Goal: Task Accomplishment & Management: Use online tool/utility

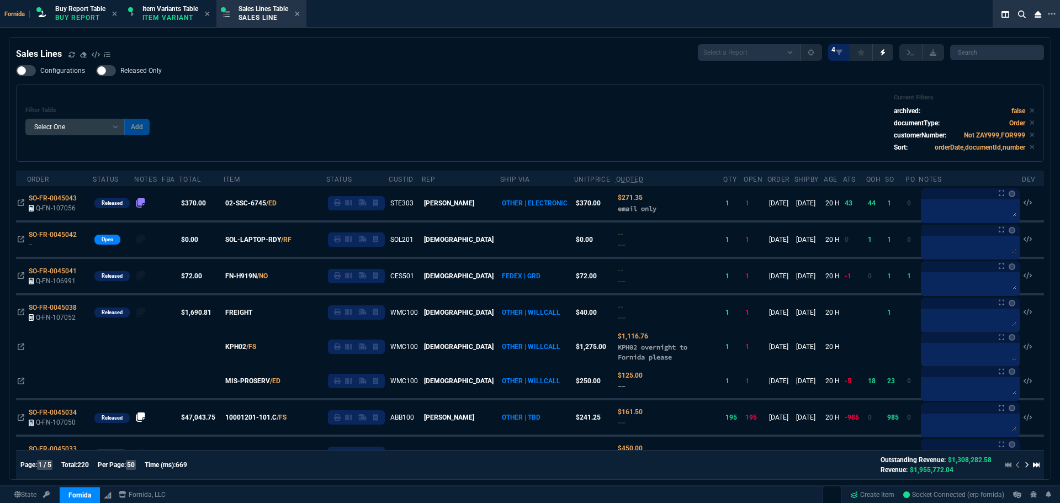
select select "1: BROV"
select select
click at [387, 123] on div "Filter Table Select One Add Filter () Age () ATS () Cond (itemVariantCode) Cust…" at bounding box center [529, 123] width 1009 height 59
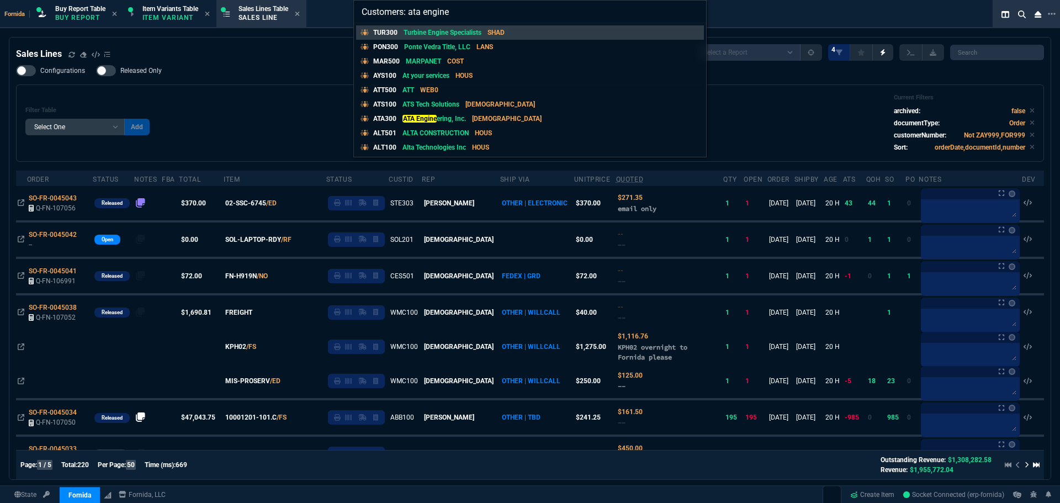
type input "Customers: ata engine"
drag, startPoint x: 0, startPoint y: 0, endPoint x: 388, endPoint y: 123, distance: 407.1
click at [388, 123] on p "ATA300" at bounding box center [384, 119] width 23 height 10
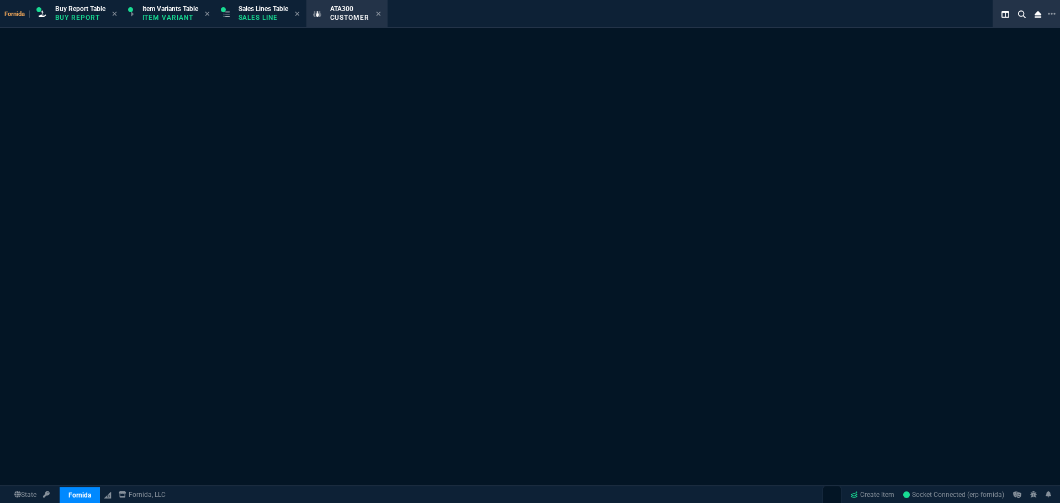
select select "1: quotes"
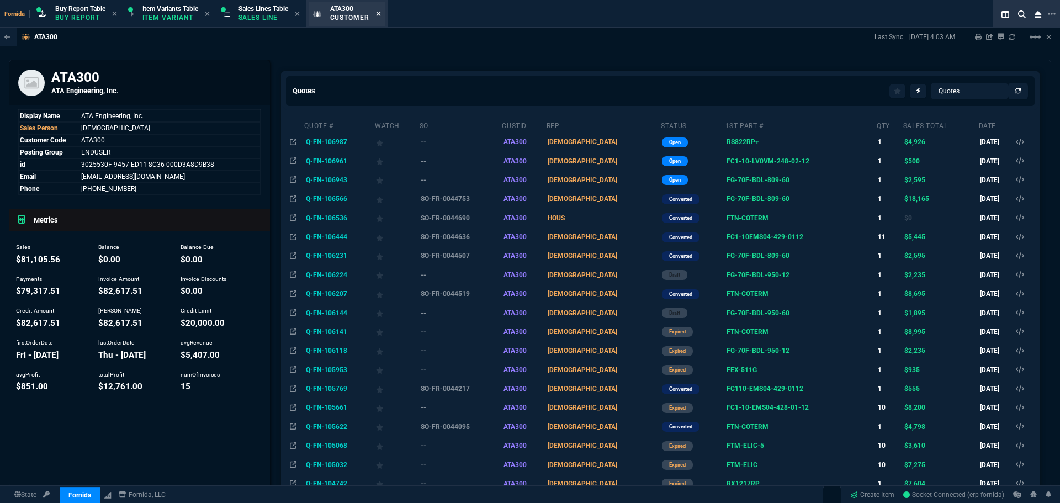
click at [381, 15] on icon at bounding box center [378, 13] width 5 height 7
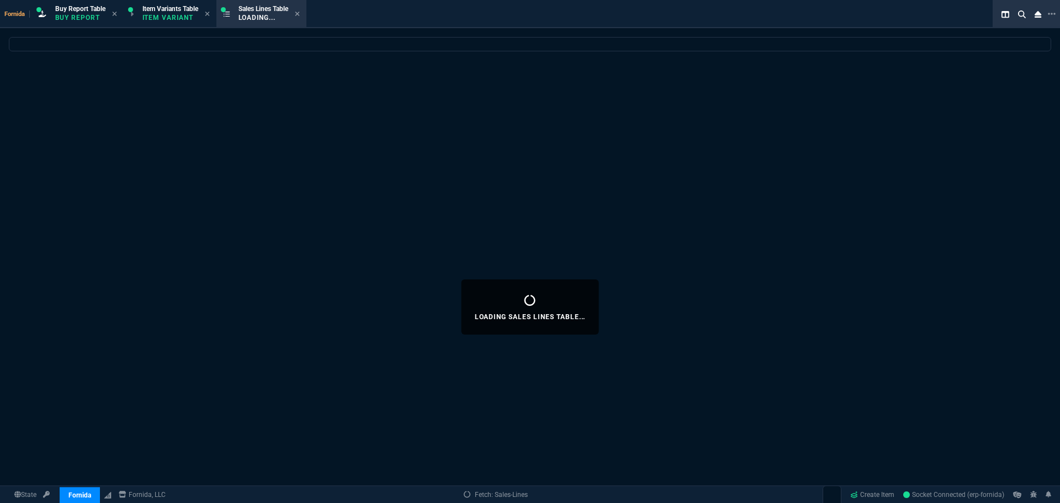
select select
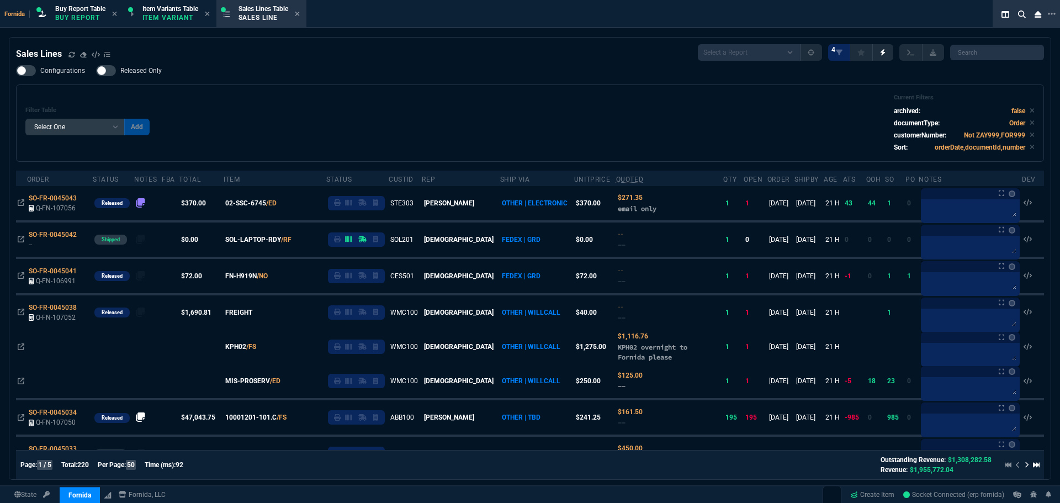
click at [421, 83] on div "Configurations Released Only Filter Table Select One Add Filter () Age () ATS (…" at bounding box center [530, 113] width 1028 height 97
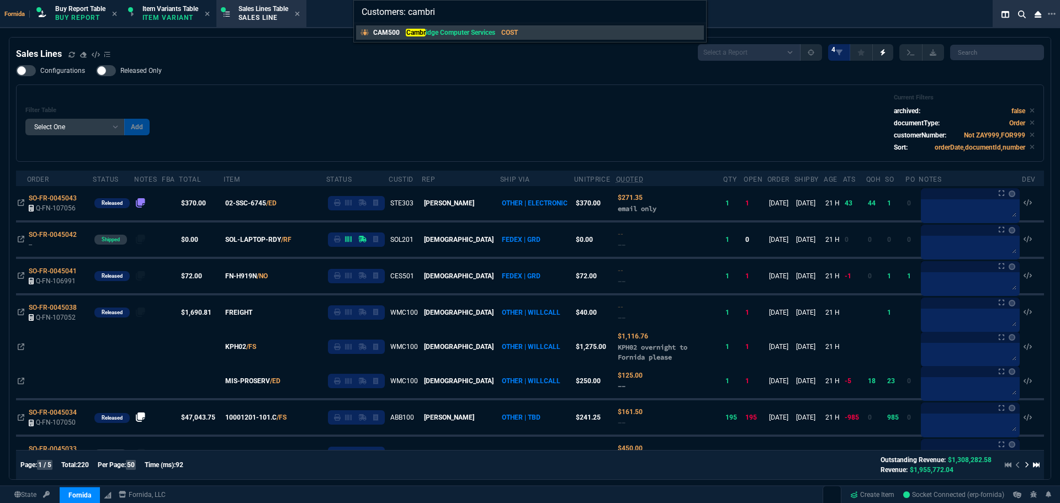
type input "Customers: cambrid"
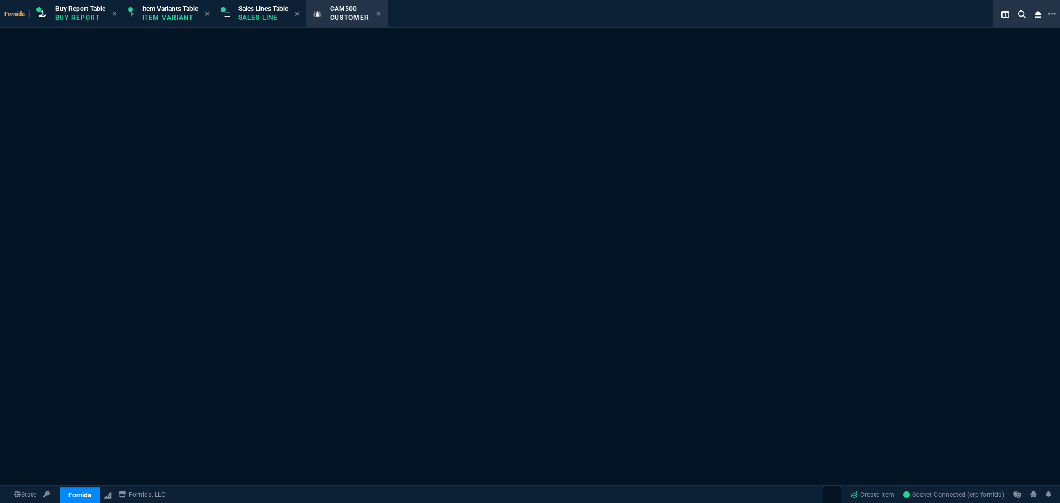
select select "1: quotes"
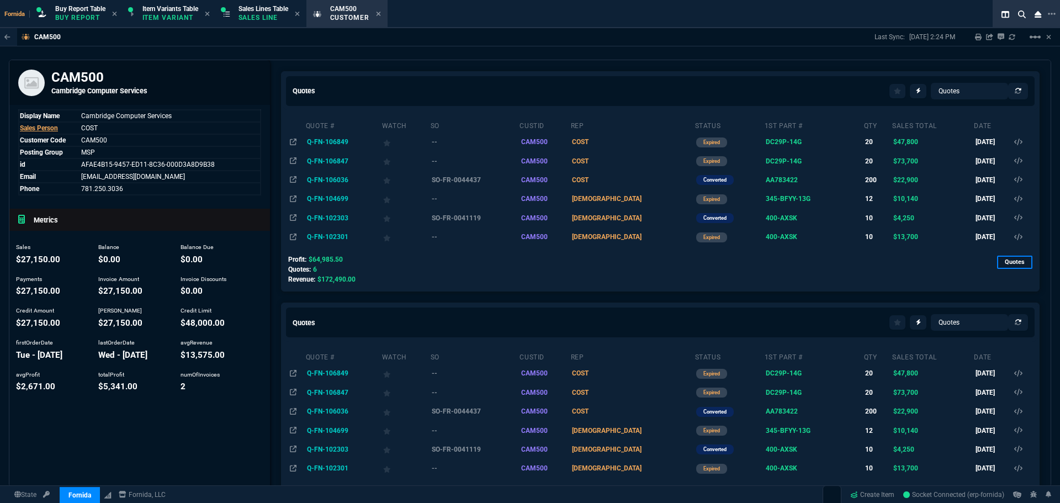
click at [621, 33] on div "CAM500 Last Sync: [DATE] 2:24 PM Sharing CAM500 Link Dev Link Share on Teams li…" at bounding box center [530, 37] width 1060 height 18
click at [320, 166] on td "Q-FN-106847" at bounding box center [343, 160] width 76 height 19
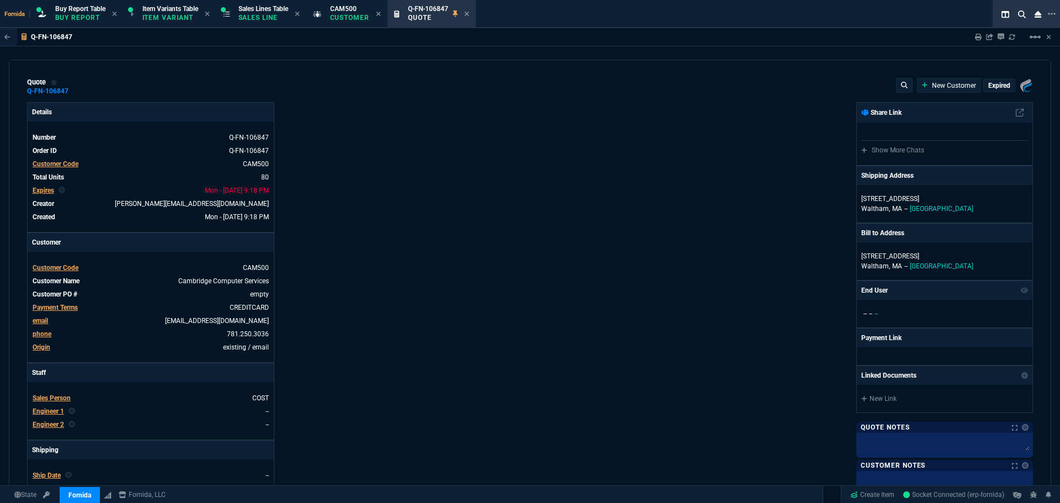
type input "28"
type input "210"
type input "28"
type input "545"
type input "30"
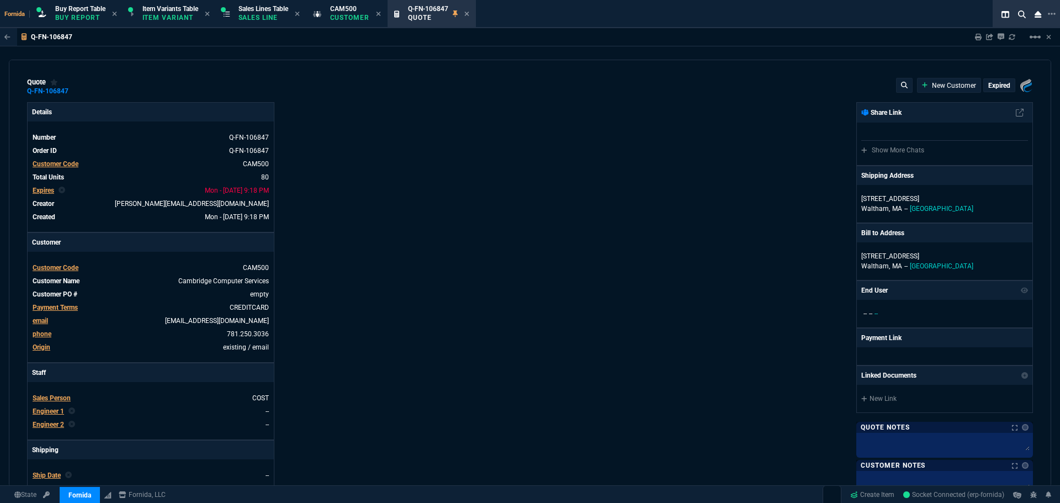
type input "128"
type input "63"
type input "345"
type input "81"
type input "68"
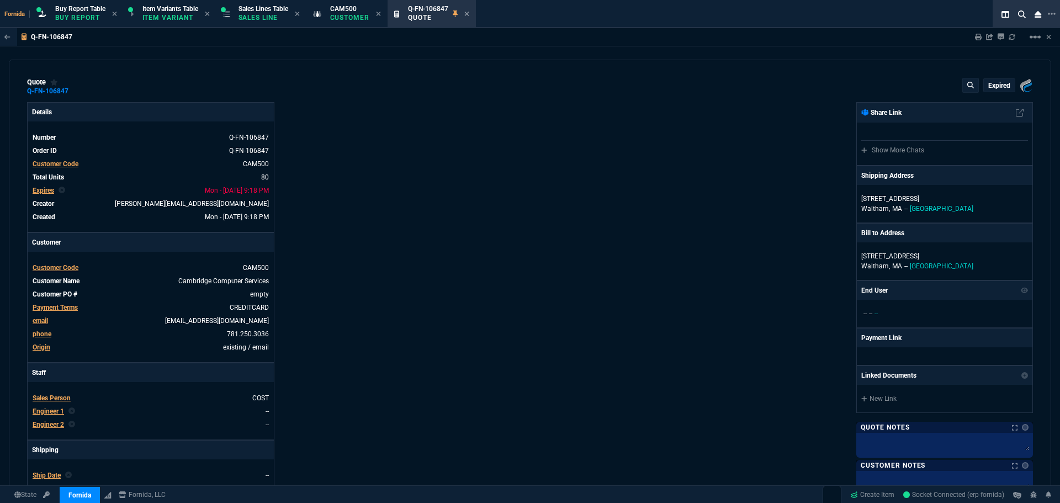
type input "89"
type input "91"
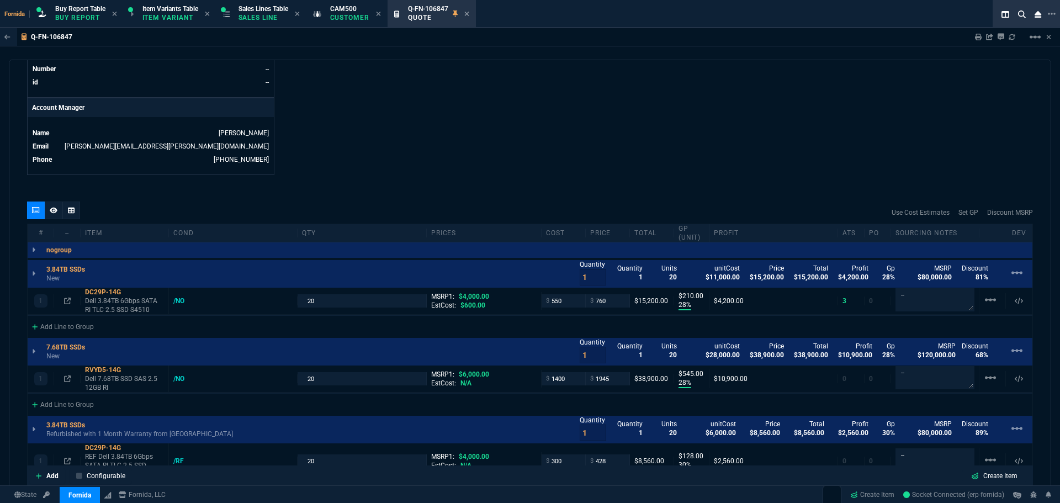
scroll to position [663, 0]
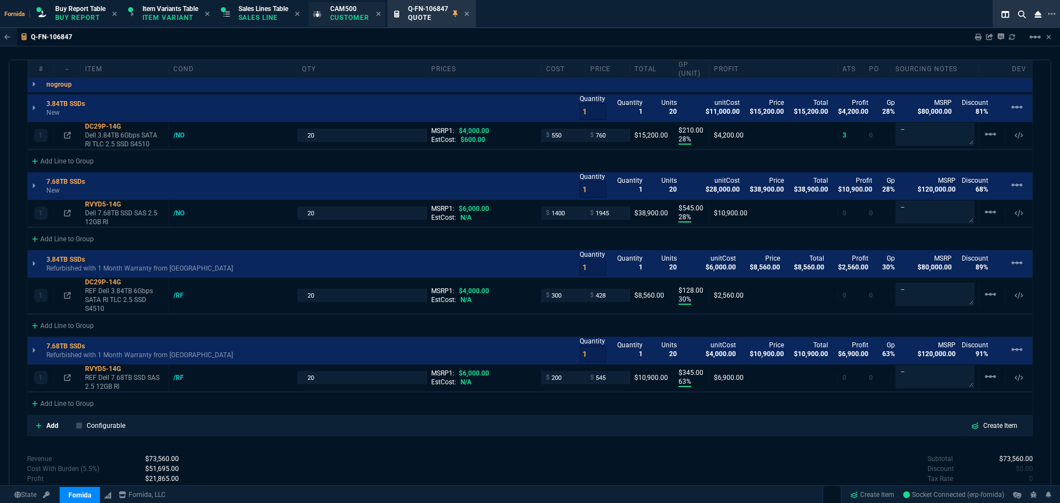
drag, startPoint x: 271, startPoint y: 14, endPoint x: 375, endPoint y: 20, distance: 104.0
click at [271, 15] on p "Sales Line" at bounding box center [264, 17] width 50 height 9
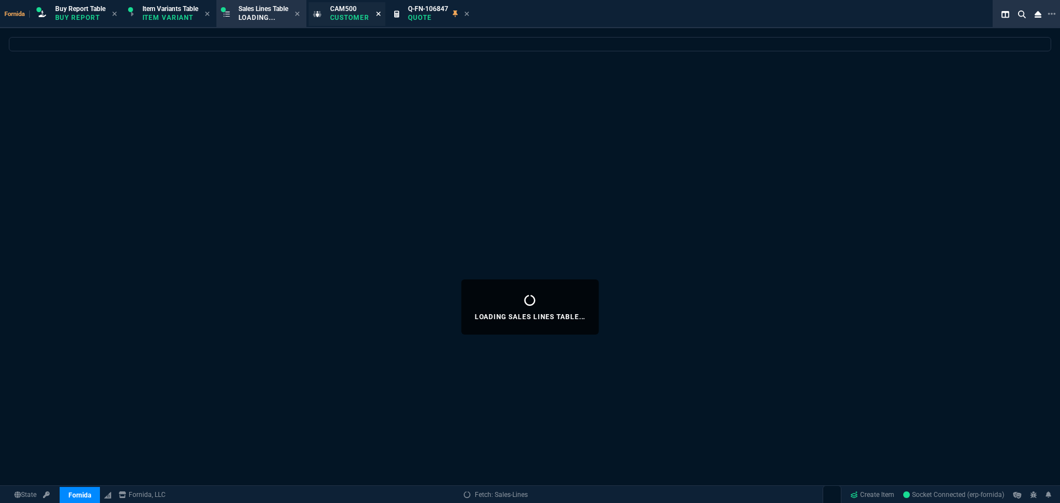
click at [380, 17] on fa-icon at bounding box center [378, 14] width 5 height 8
drag, startPoint x: 387, startPoint y: 13, endPoint x: 333, endPoint y: 2, distance: 55.2
click at [388, 13] on icon at bounding box center [385, 13] width 5 height 7
select select
